Goal: Book appointment/travel/reservation

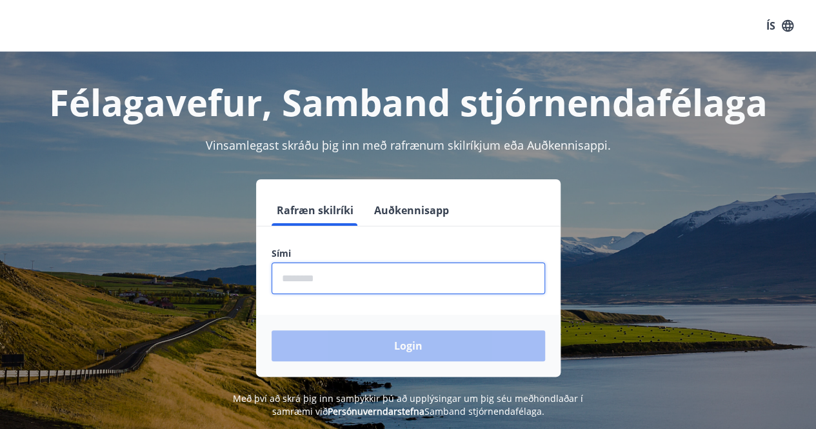
click at [314, 281] on input "phone" at bounding box center [409, 279] width 274 height 32
click at [372, 348] on div "Login" at bounding box center [408, 346] width 304 height 62
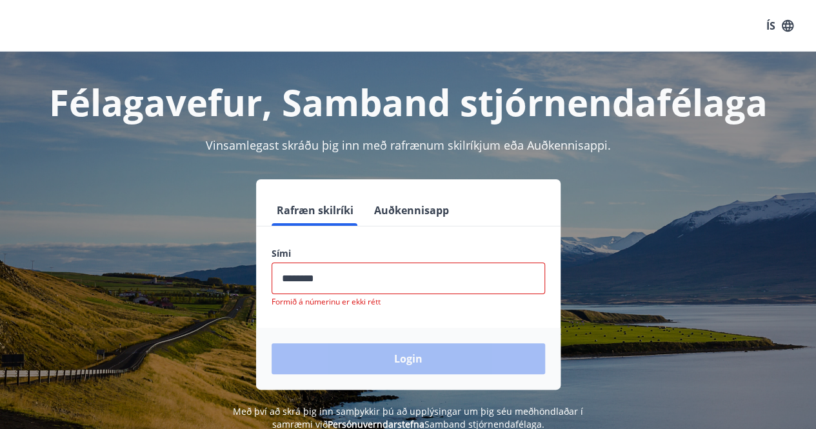
click at [339, 268] on input "phone" at bounding box center [409, 279] width 274 height 32
click at [347, 281] on input "phone" at bounding box center [409, 279] width 274 height 32
drag, startPoint x: 346, startPoint y: 275, endPoint x: 235, endPoint y: 273, distance: 111.6
click at [235, 273] on div "Rafræn skilríki Auðkennisapp Sími ​ Formið á númerinu er ekki rétt Login" at bounding box center [407, 284] width 785 height 210
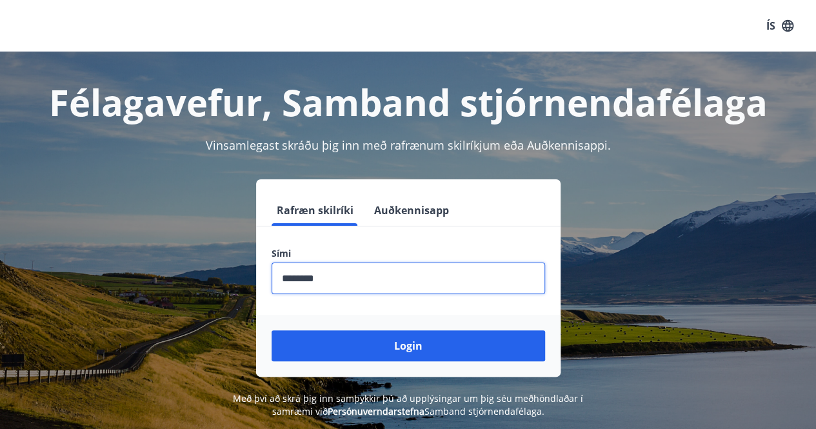
type input "********"
click at [272, 330] on button "Login" at bounding box center [409, 345] width 274 height 31
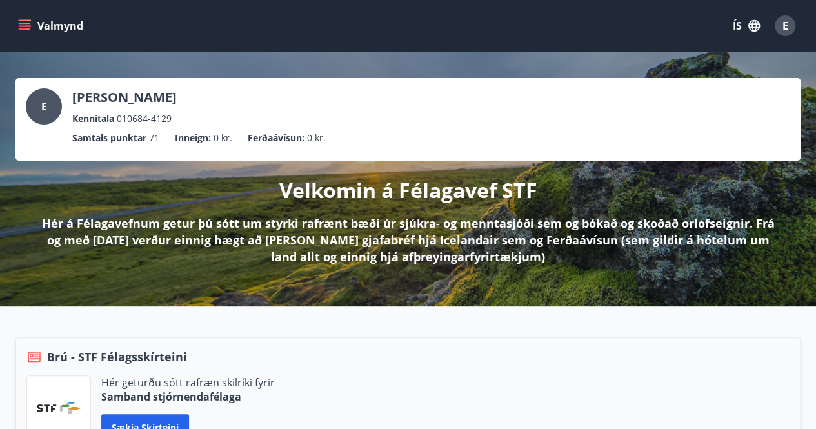
click at [33, 28] on button "Valmynd" at bounding box center [51, 25] width 73 height 23
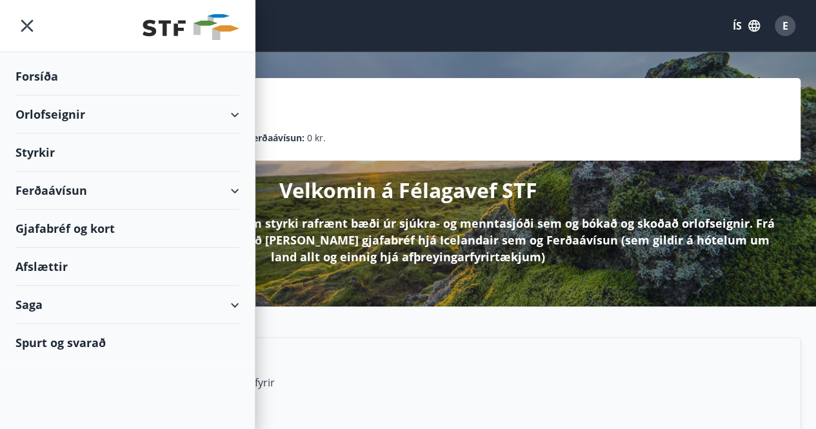
click at [242, 115] on icon at bounding box center [234, 114] width 15 height 15
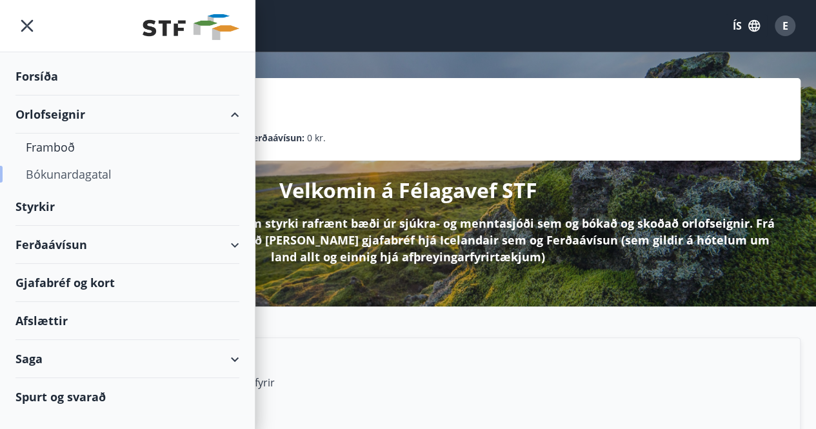
click at [66, 174] on div "Bókunardagatal" at bounding box center [127, 174] width 203 height 27
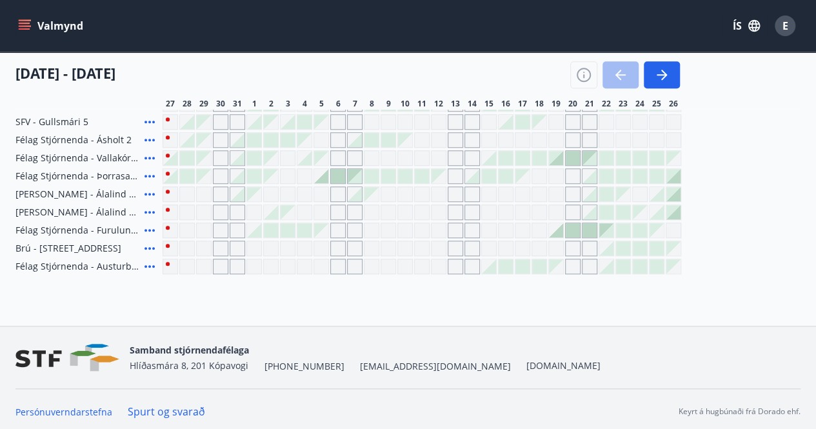
scroll to position [503, 0]
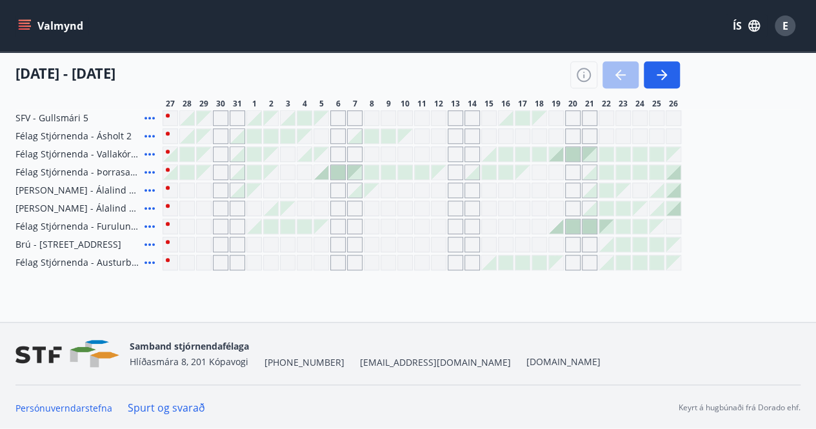
click at [368, 212] on div "Gráir dagar eru ekki bókanlegir" at bounding box center [371, 208] width 15 height 15
click at [386, 212] on div "Gráir dagar eru ekki bókanlegir" at bounding box center [388, 208] width 15 height 15
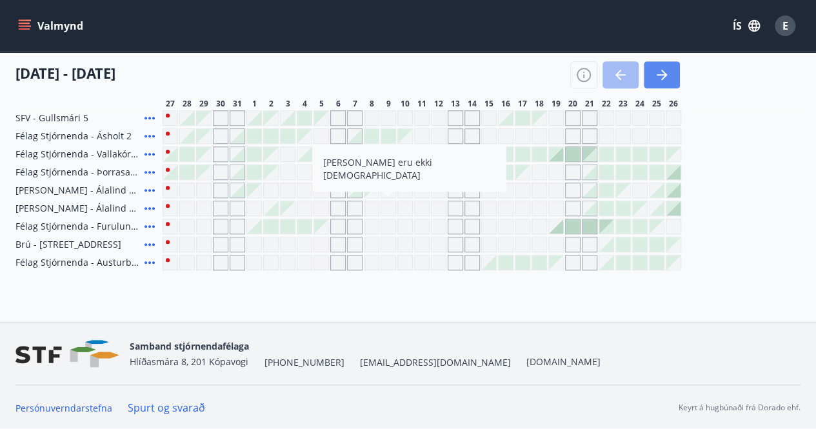
click at [659, 79] on icon "button" at bounding box center [661, 74] width 15 height 15
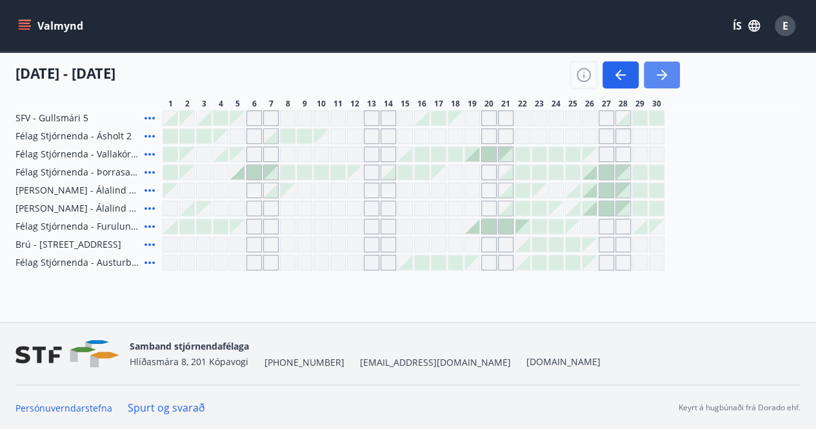
click at [661, 68] on icon "button" at bounding box center [661, 74] width 15 height 15
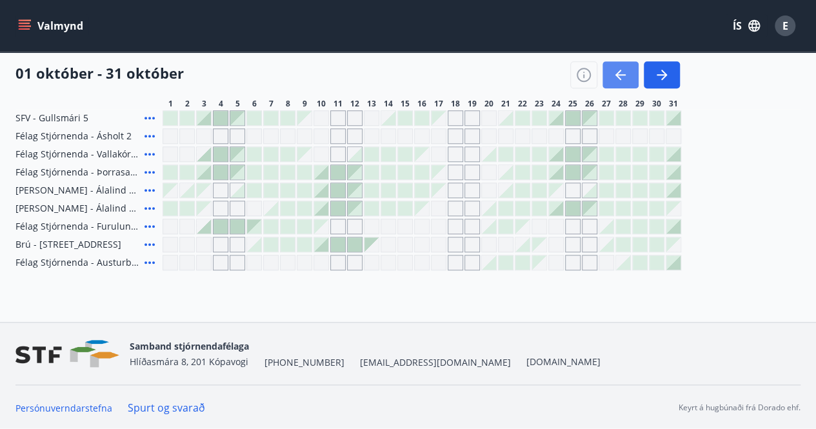
click at [617, 76] on icon "button" at bounding box center [618, 75] width 6 height 10
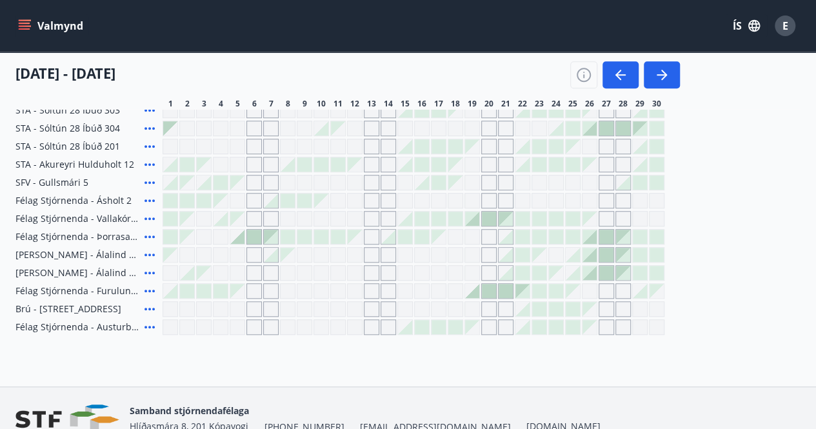
scroll to position [374, 0]
